Goal: Find contact information: Find contact information

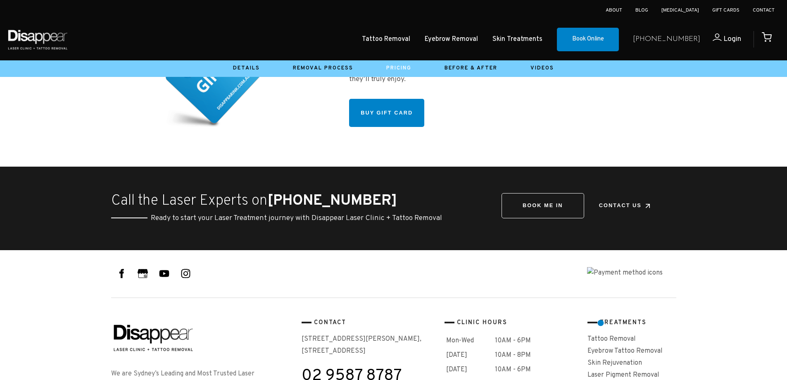
scroll to position [2899, 0]
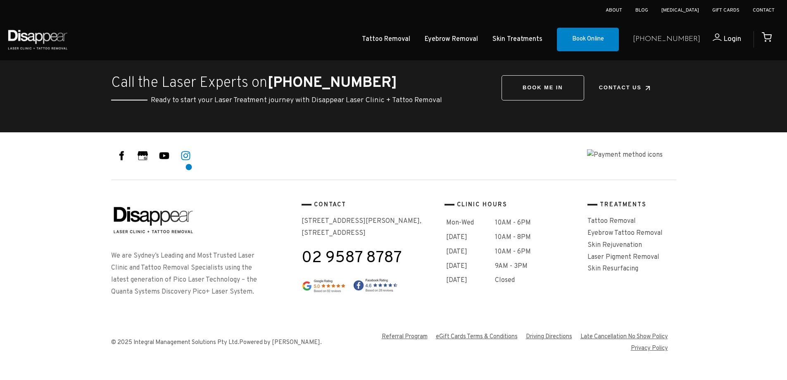
click at [189, 161] on icon at bounding box center [186, 155] width 10 height 10
click at [125, 161] on icon at bounding box center [121, 155] width 10 height 10
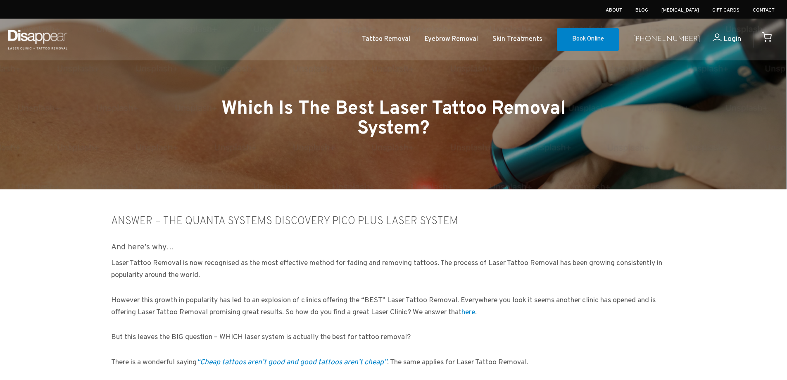
click at [758, 7] on li "Contact" at bounding box center [764, 10] width 22 height 12
click at [759, 10] on link "Contact" at bounding box center [764, 10] width 22 height 7
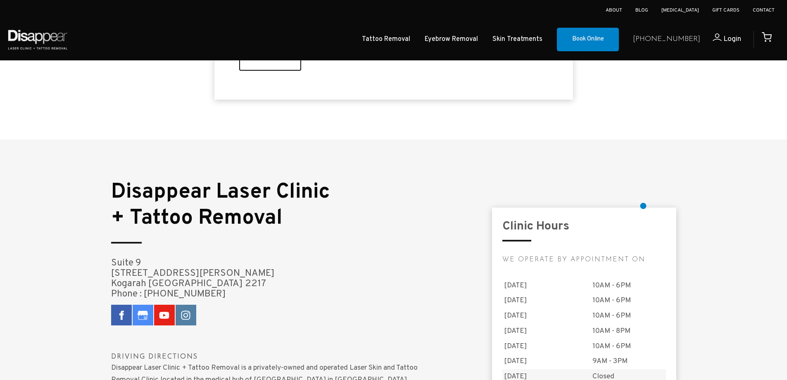
scroll to position [620, 0]
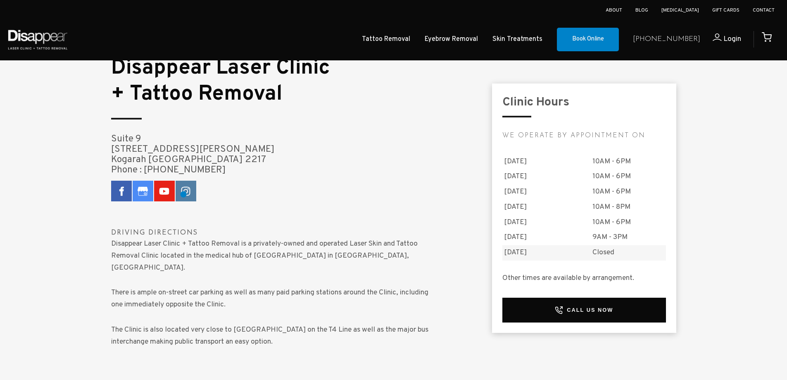
click at [184, 194] on icon at bounding box center [186, 191] width 10 height 10
